Goal: Information Seeking & Learning: Learn about a topic

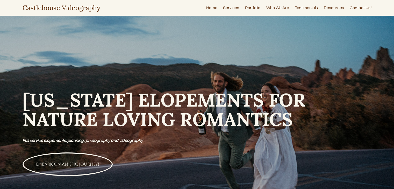
click at [333, 7] on link "Resources" at bounding box center [334, 7] width 20 height 7
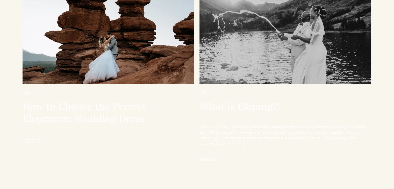
scroll to position [159, 0]
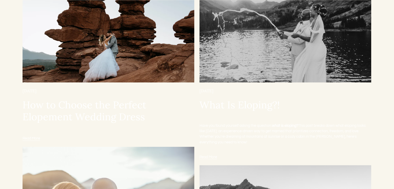
click at [109, 65] on img at bounding box center [109, 25] width 172 height 114
